Goal: Find specific page/section: Find specific page/section

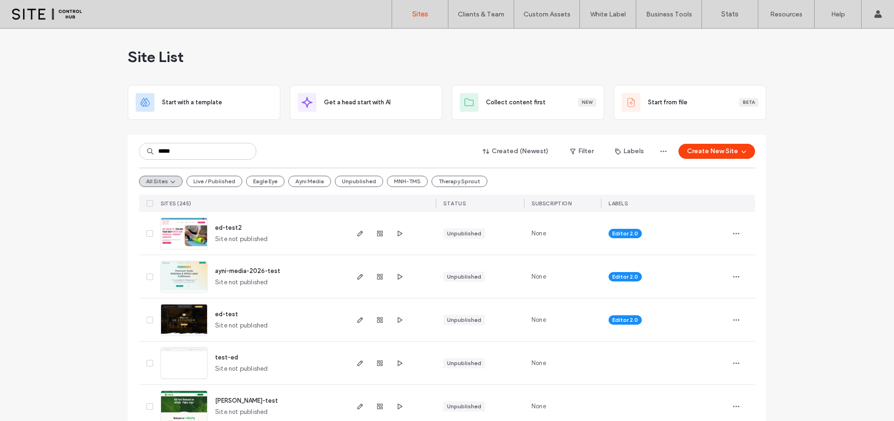
type input "*****"
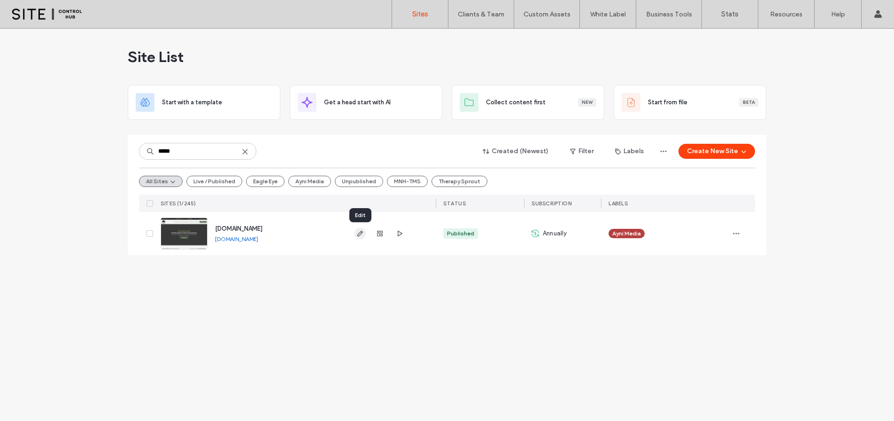
click at [363, 235] on icon "button" at bounding box center [360, 234] width 8 height 8
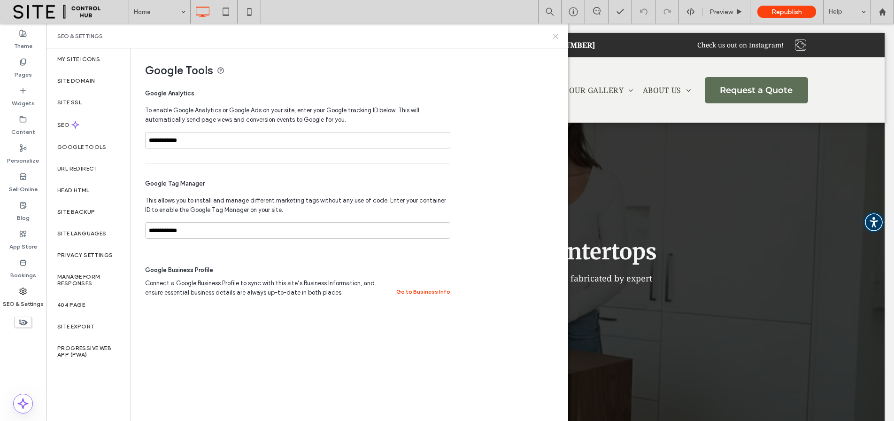
click at [556, 38] on icon at bounding box center [555, 36] width 7 height 7
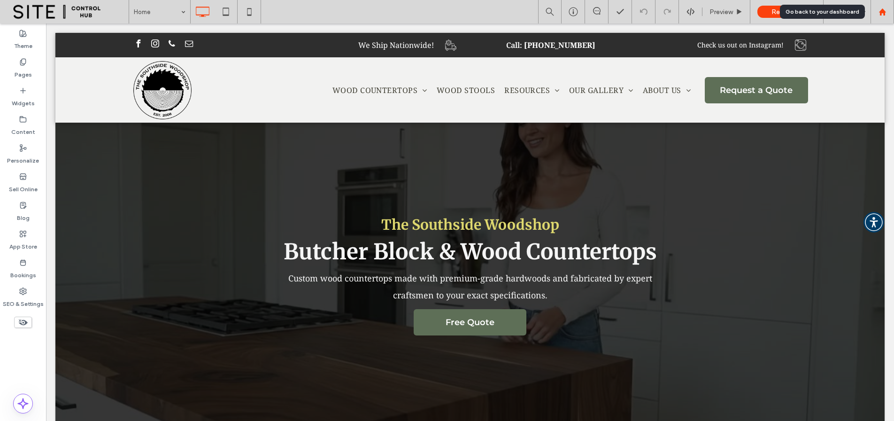
click at [882, 13] on use at bounding box center [882, 11] width 7 height 7
